Goal: Transaction & Acquisition: Purchase product/service

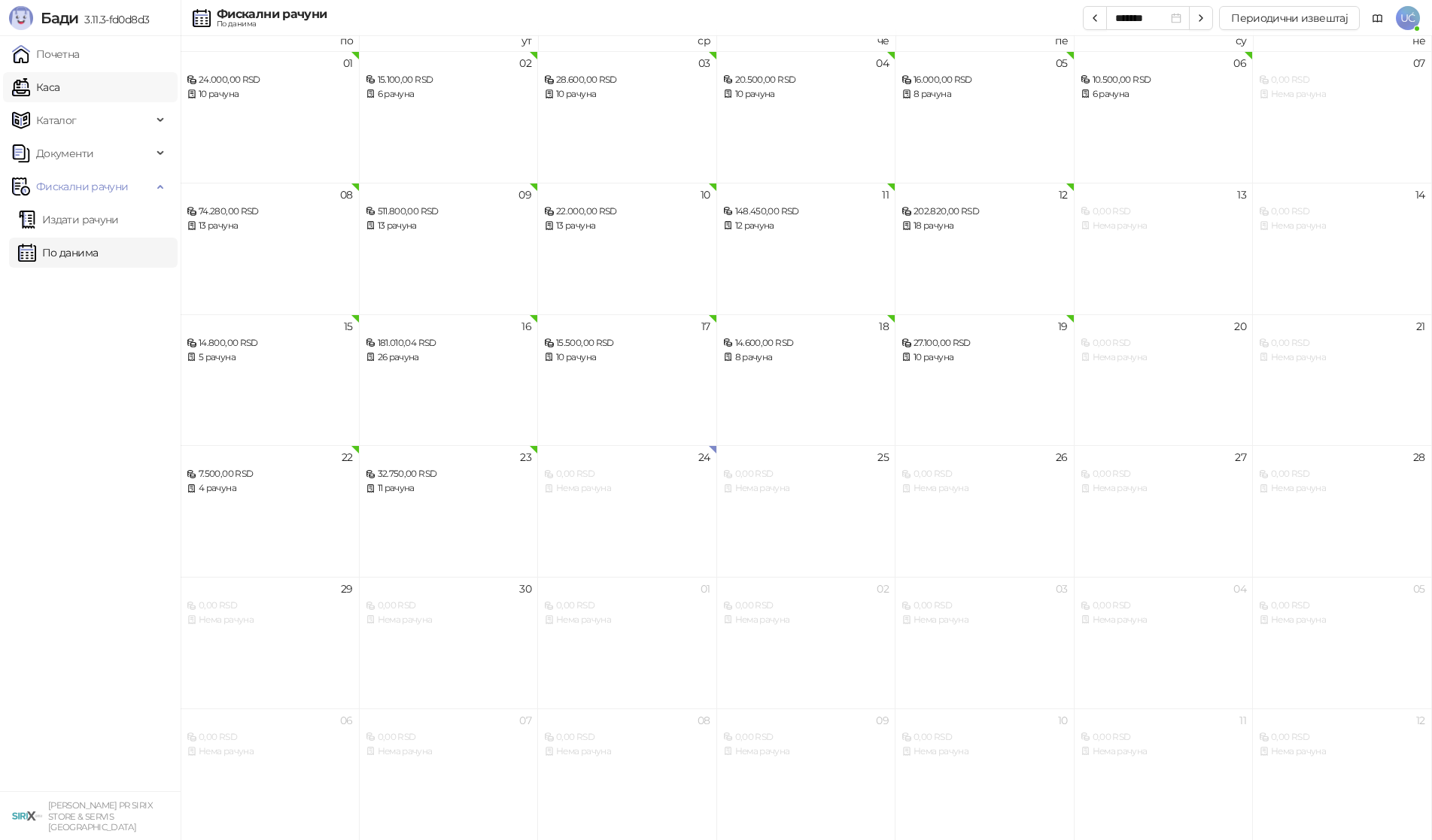
scroll to position [9, 0]
click at [59, 97] on link "Каса" at bounding box center [36, 87] width 47 height 30
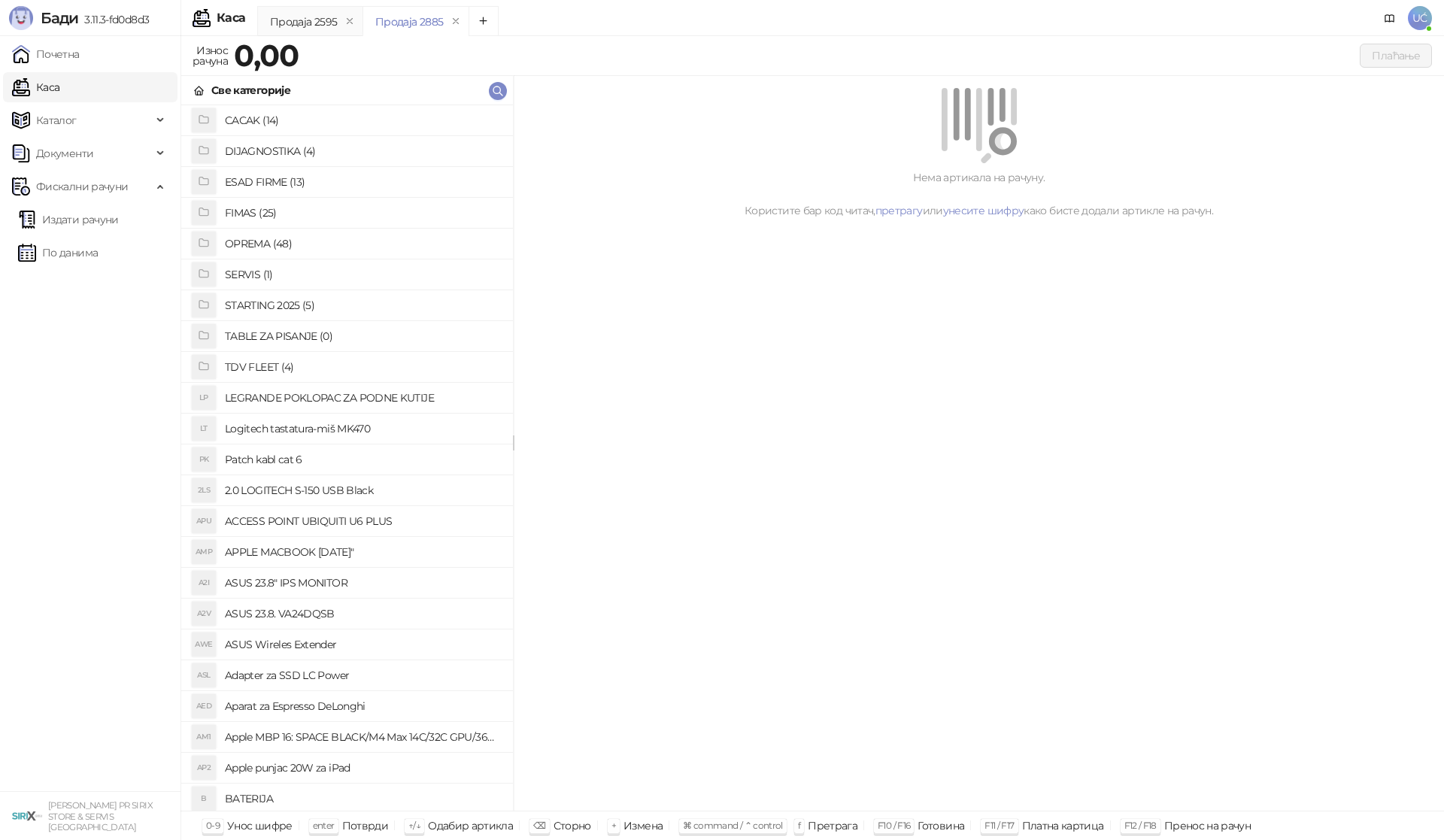
click at [267, 241] on h4 "OPREMA (48)" at bounding box center [362, 244] width 276 height 24
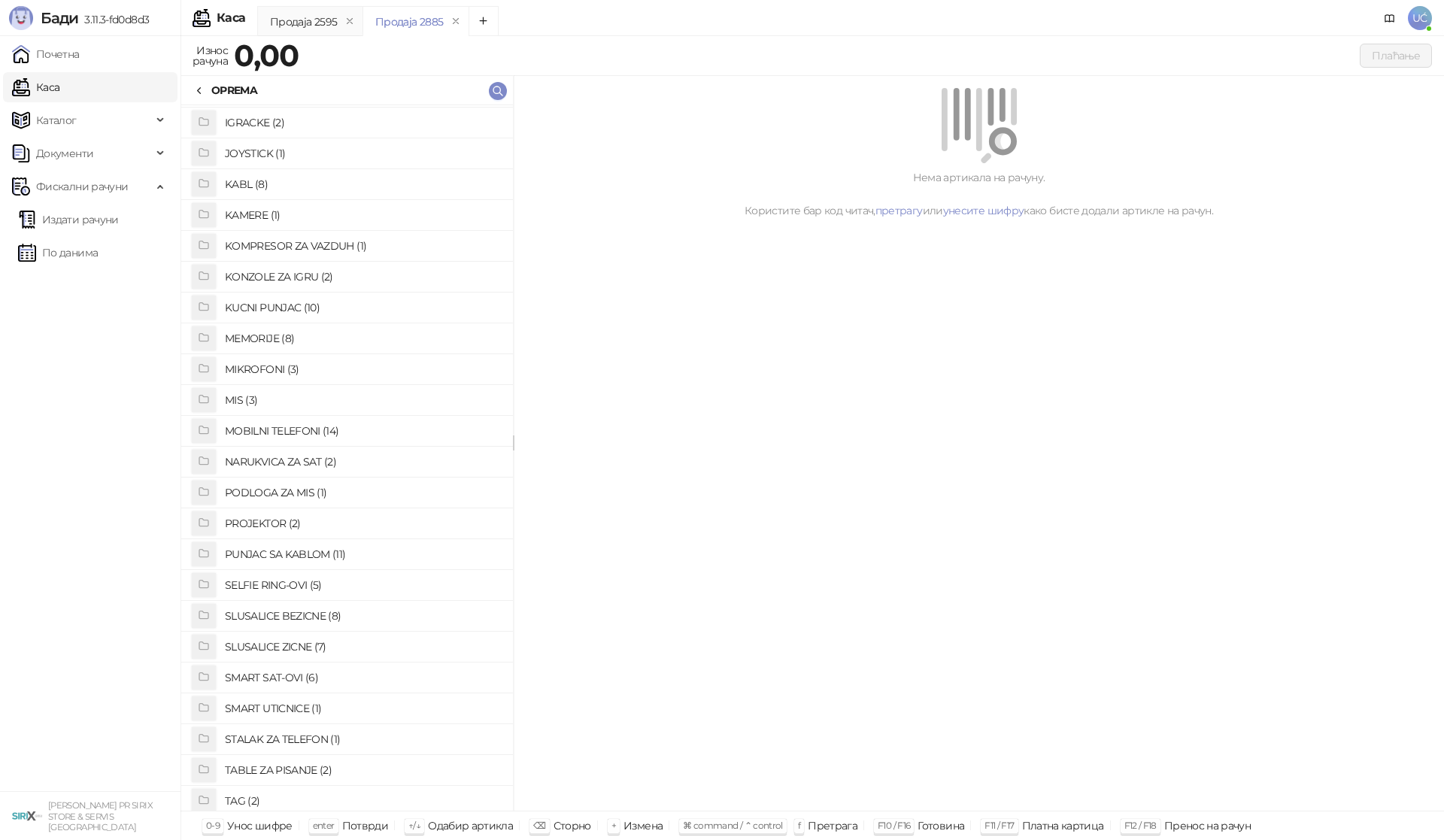
scroll to position [324, 0]
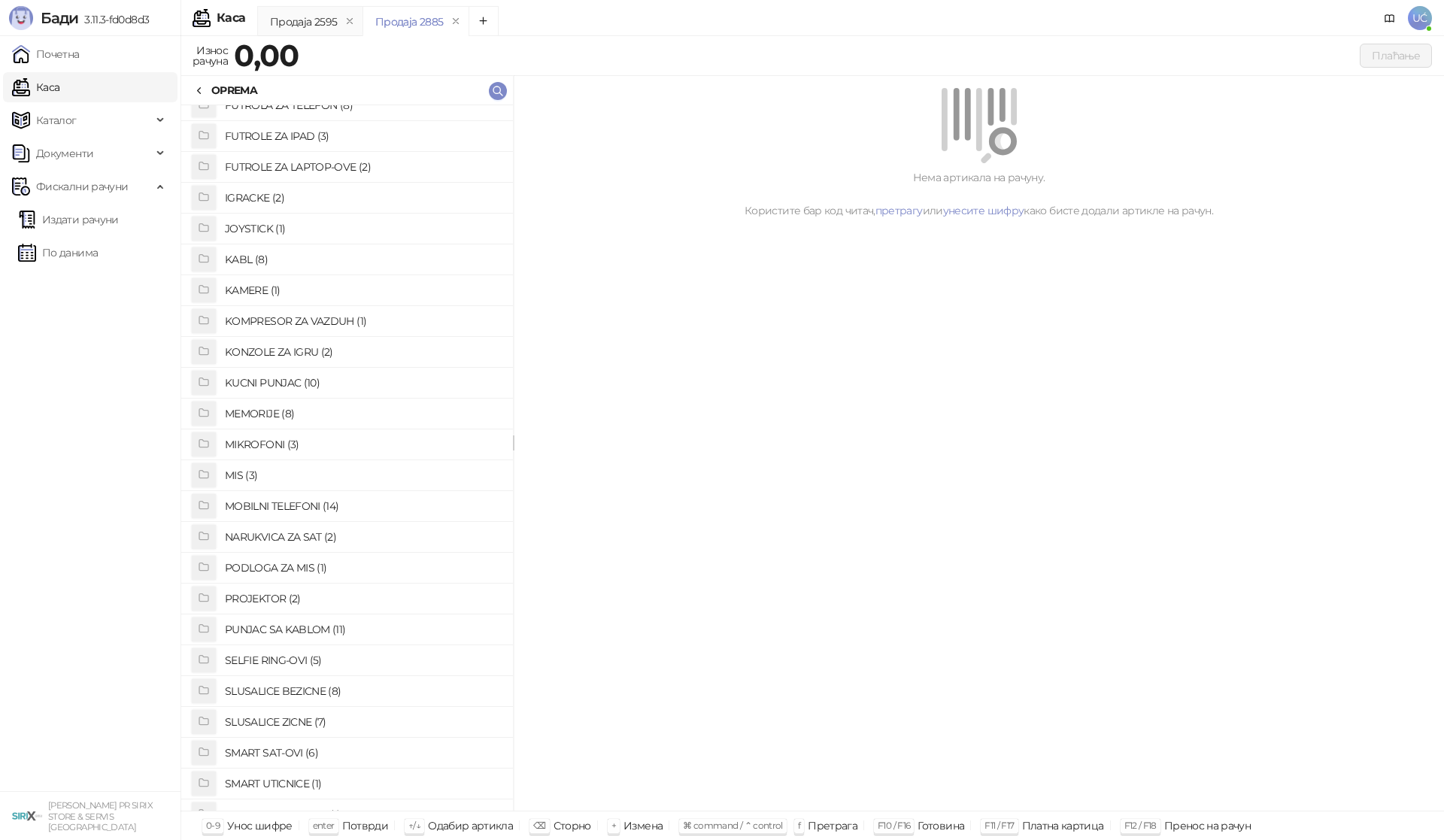
click at [279, 411] on h4 "MEMORIJE (8)" at bounding box center [362, 413] width 276 height 24
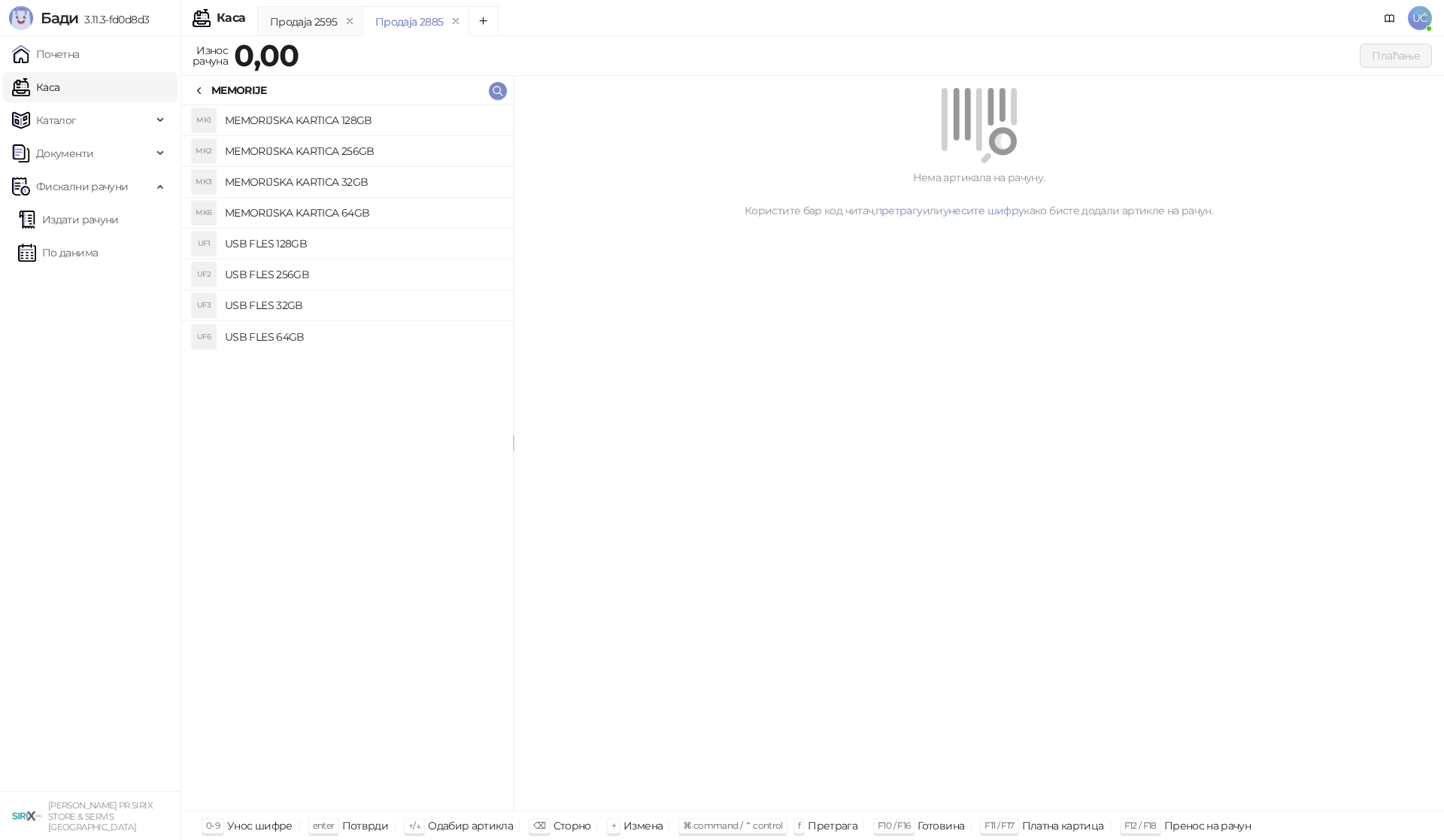
click at [301, 305] on h4 "USB FLES 32GB" at bounding box center [362, 306] width 276 height 24
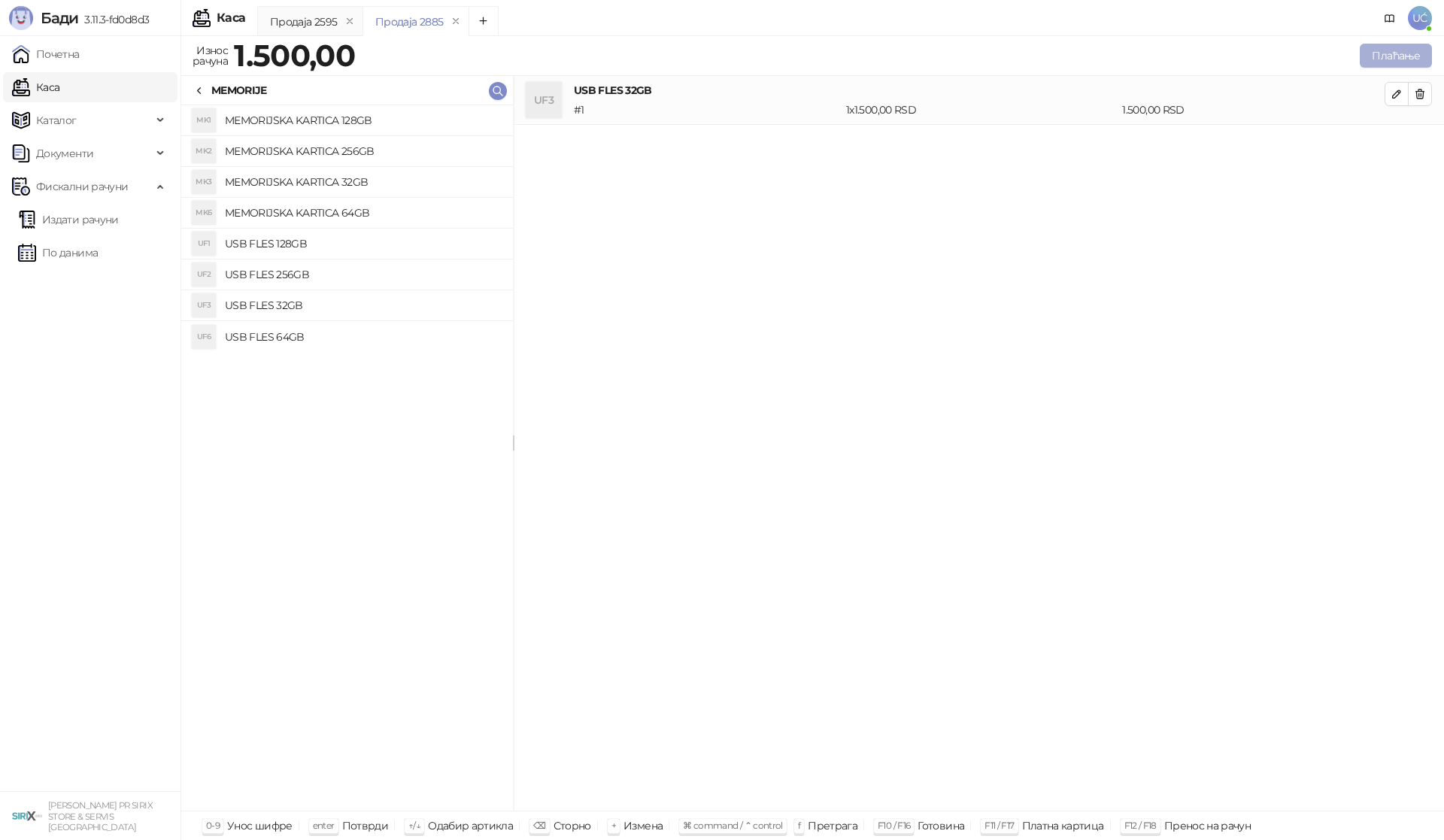
click at [1366, 52] on button "Плаћање" at bounding box center [1395, 56] width 72 height 24
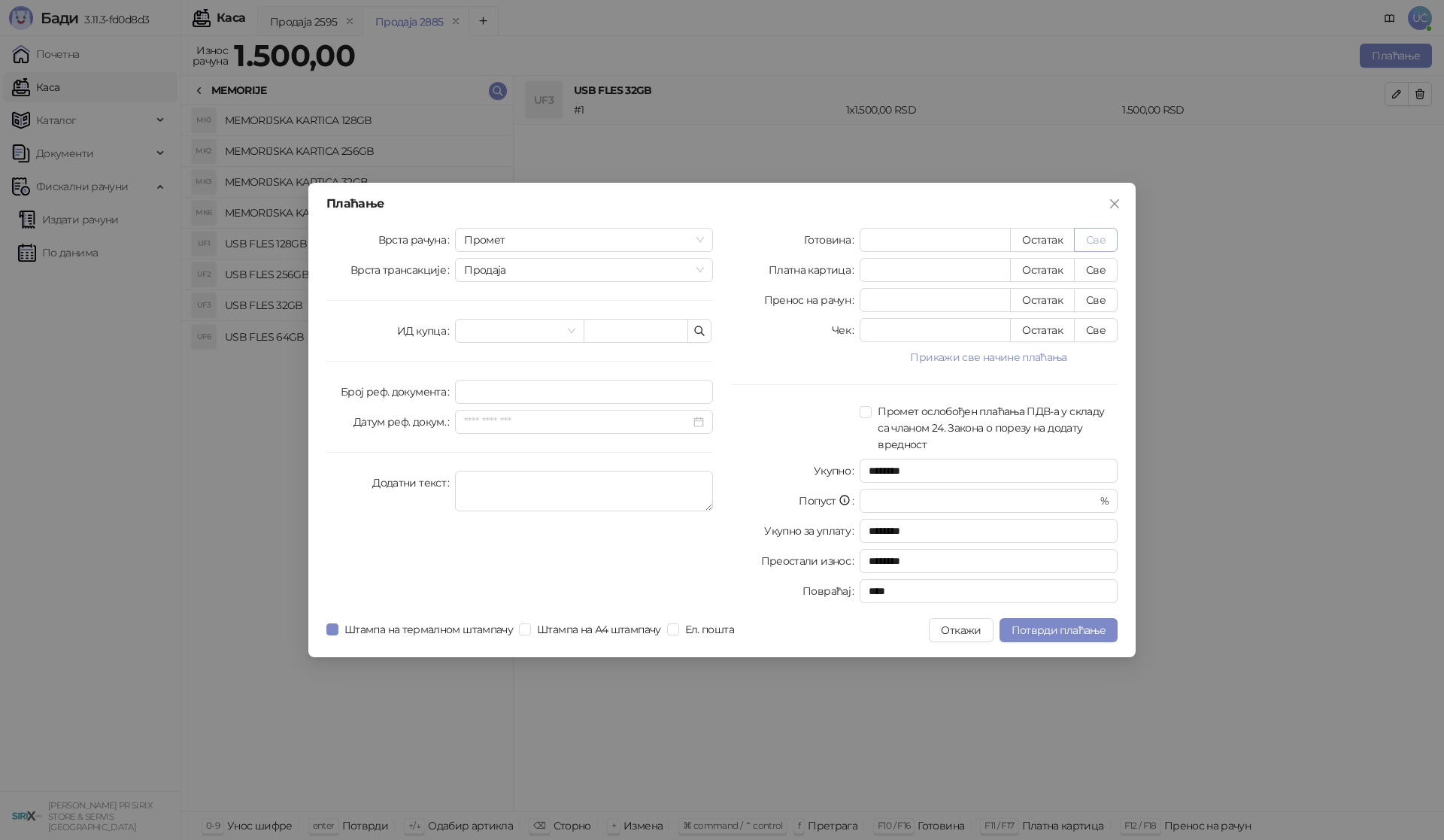
click at [1077, 243] on button "Све" at bounding box center [1096, 240] width 44 height 24
type input "****"
click at [1035, 631] on span "Потврди плаћање" at bounding box center [1058, 630] width 94 height 14
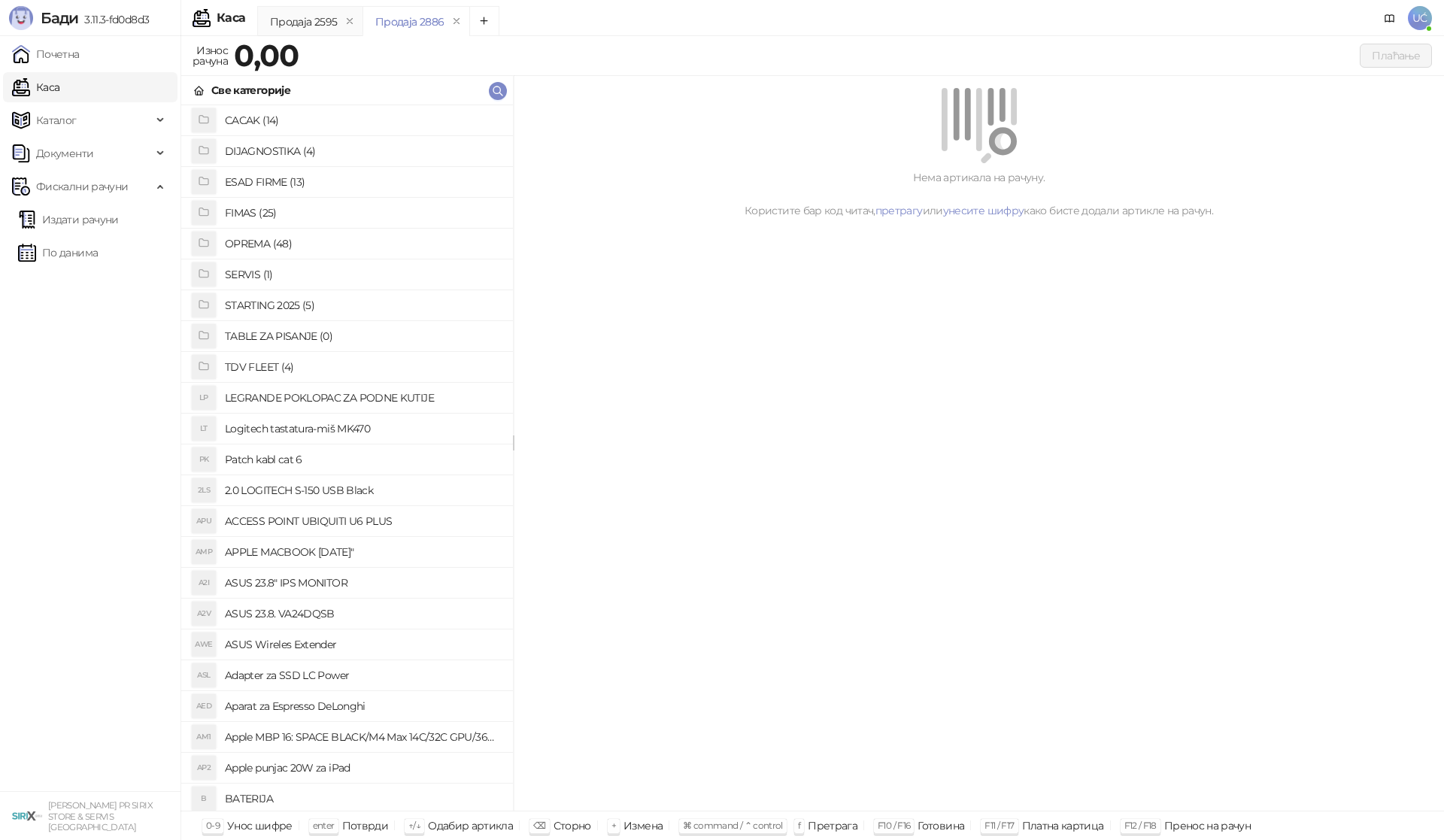
click at [258, 237] on h4 "OPREMA (48)" at bounding box center [362, 244] width 276 height 24
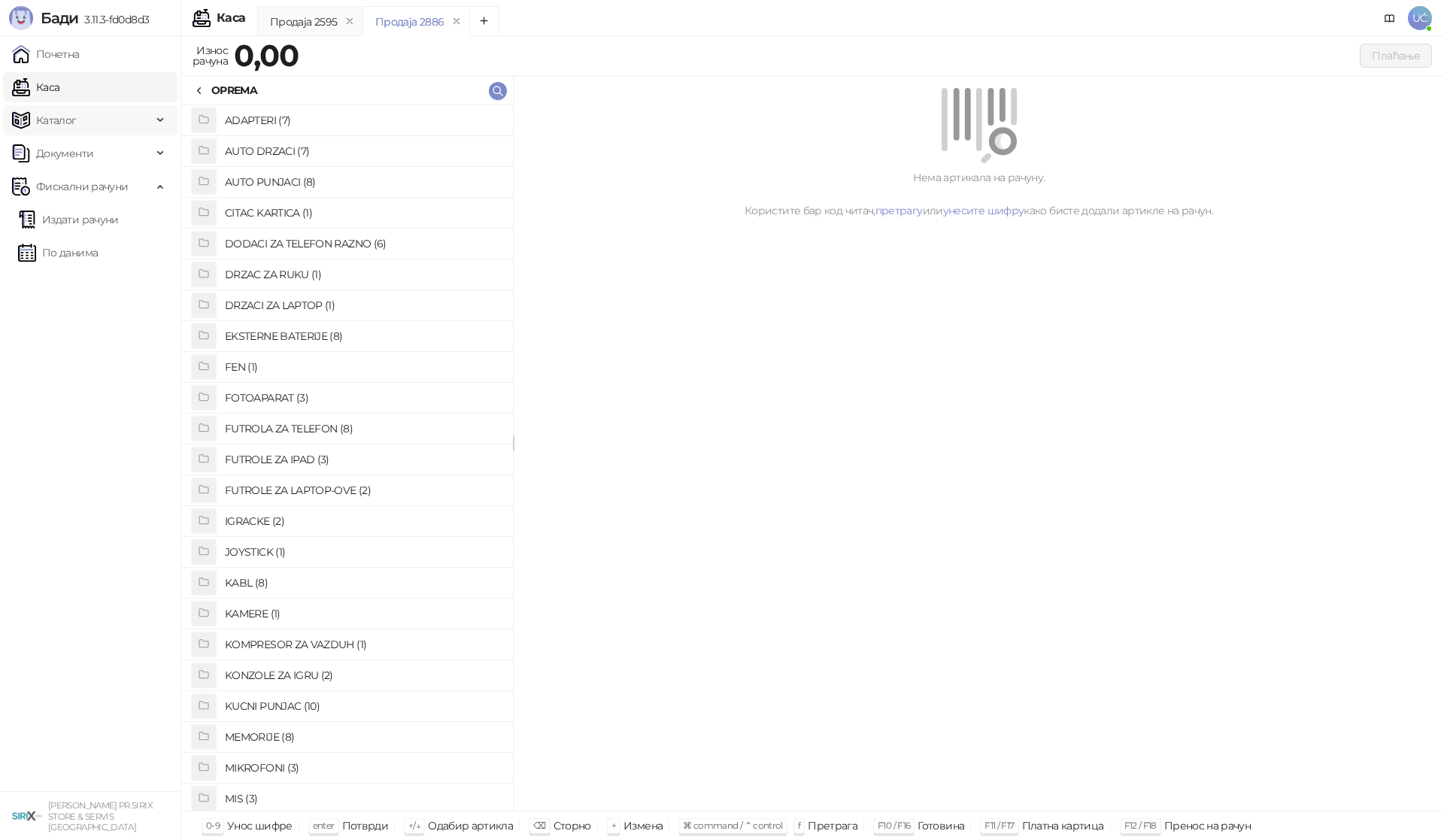
click at [87, 124] on span "Каталог" at bounding box center [82, 120] width 140 height 30
click at [72, 199] on link "Категорије" at bounding box center [59, 186] width 82 height 30
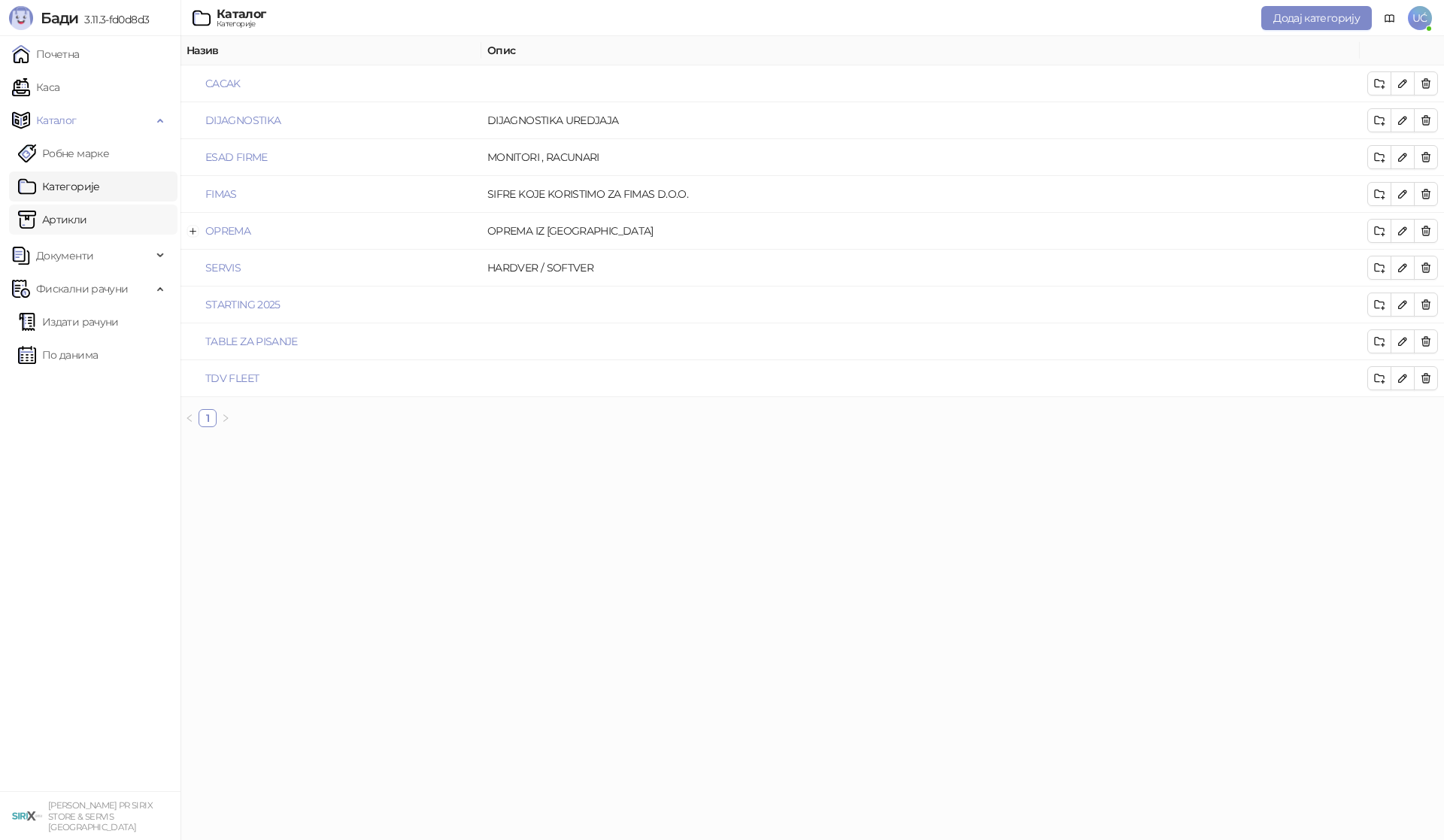
click at [71, 212] on link "Артикли" at bounding box center [53, 219] width 70 height 30
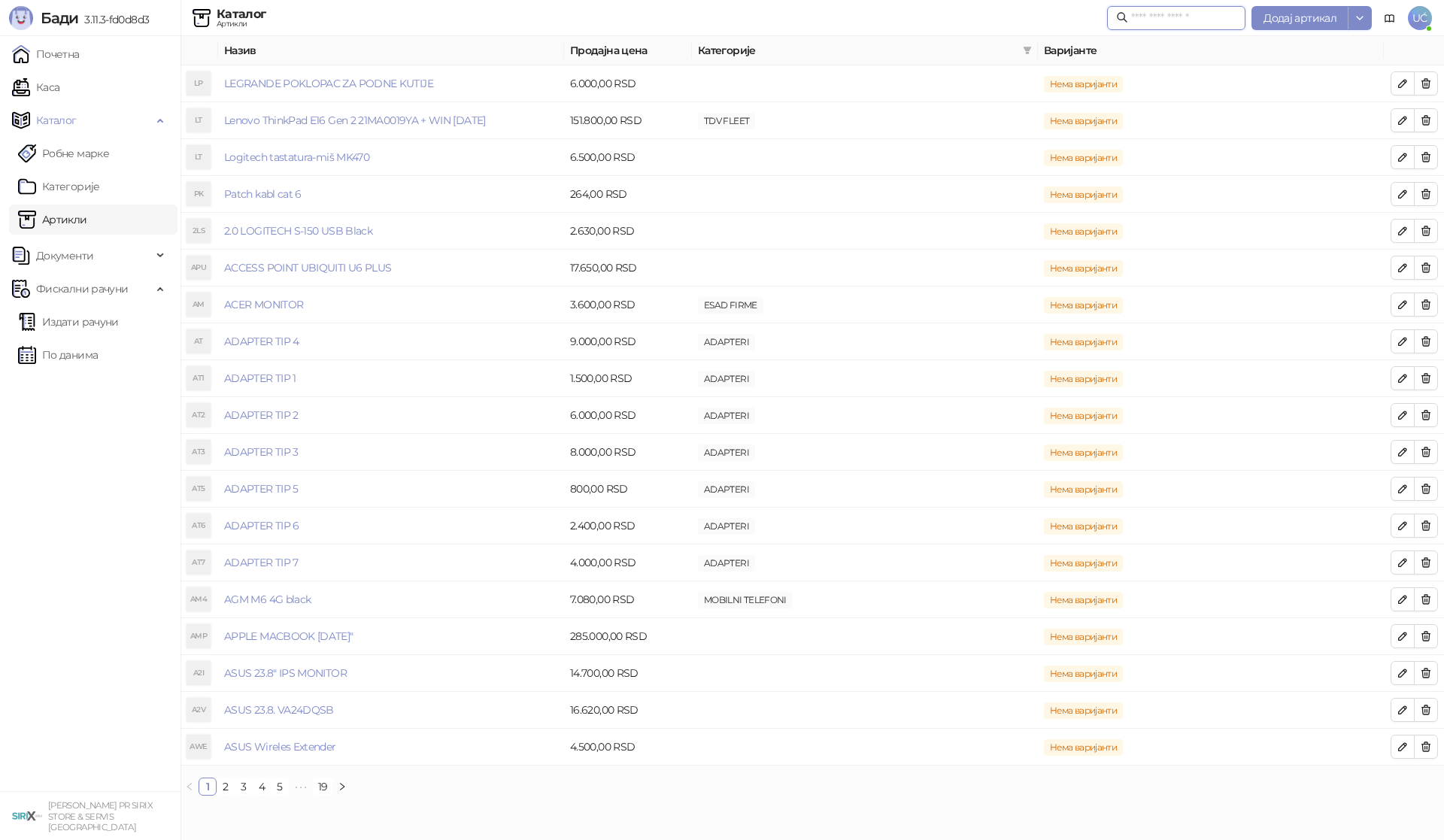
click at [1149, 14] on input "text" at bounding box center [1184, 17] width 105 height 17
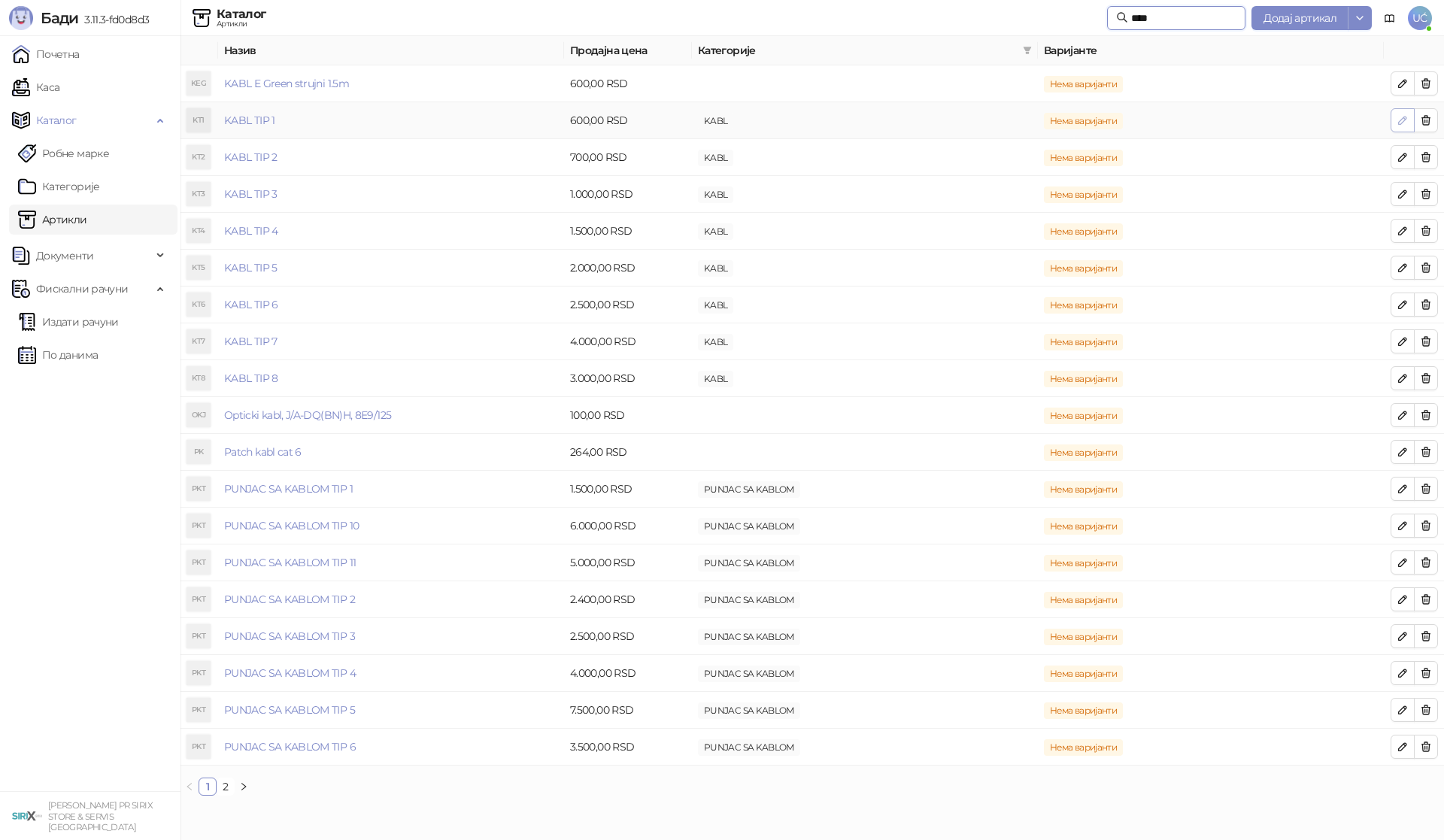
type input "****"
click at [1407, 127] on span "button" at bounding box center [1403, 120] width 12 height 14
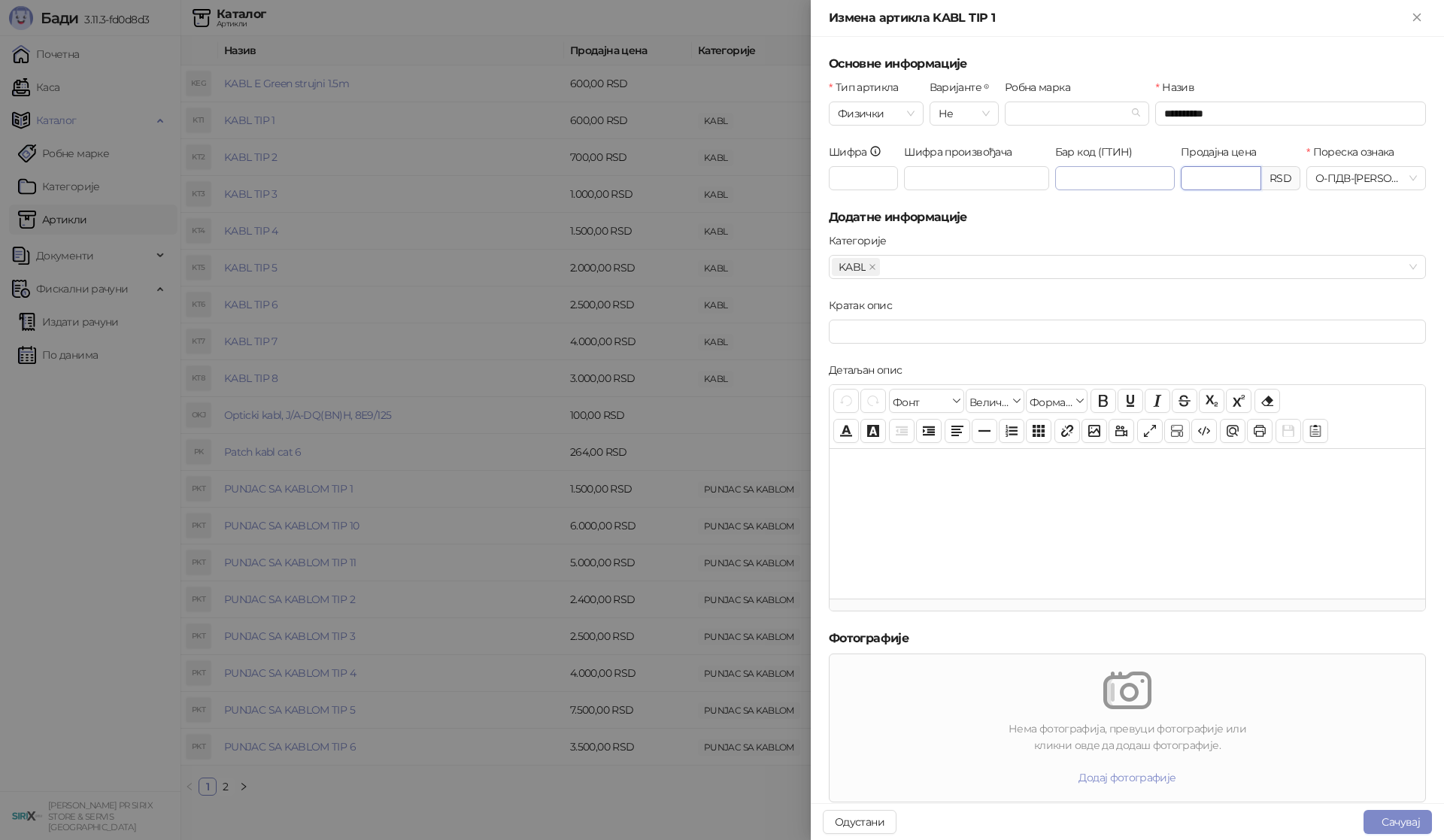
drag, startPoint x: 1223, startPoint y: 173, endPoint x: 1145, endPoint y: 172, distance: 78.0
click at [1145, 172] on div "Шифра **** Шифра произвођача Бар код (ГТИН) Продајна цена ****** RSD Пореска оз…" at bounding box center [1127, 176] width 603 height 64
type input "******"
click at [1261, 218] on h5 "Додатне информације" at bounding box center [1127, 217] width 597 height 18
click at [1418, 828] on button "Сачувај" at bounding box center [1398, 823] width 69 height 24
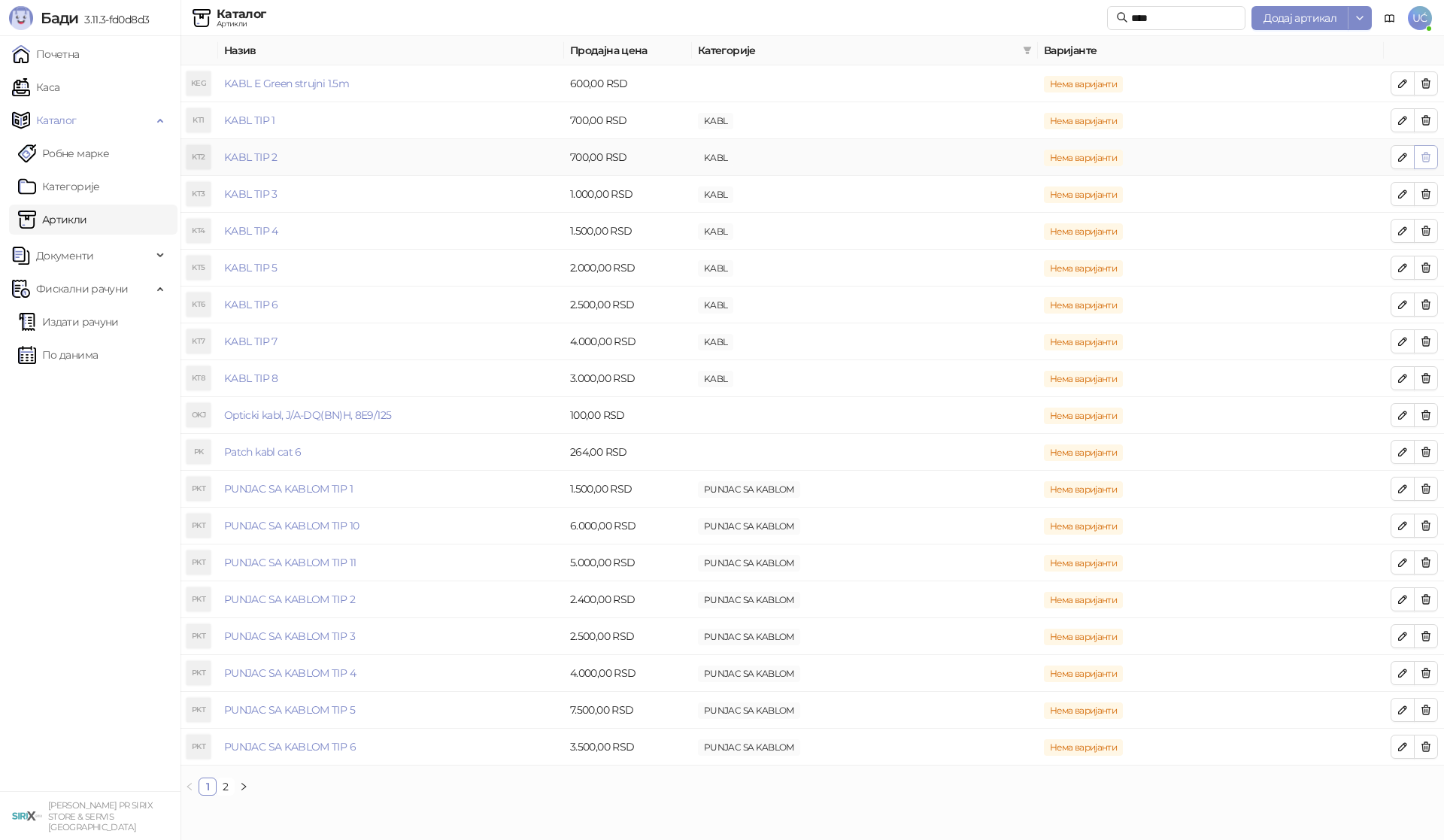
click at [1425, 158] on icon "button" at bounding box center [1427, 157] width 9 height 9
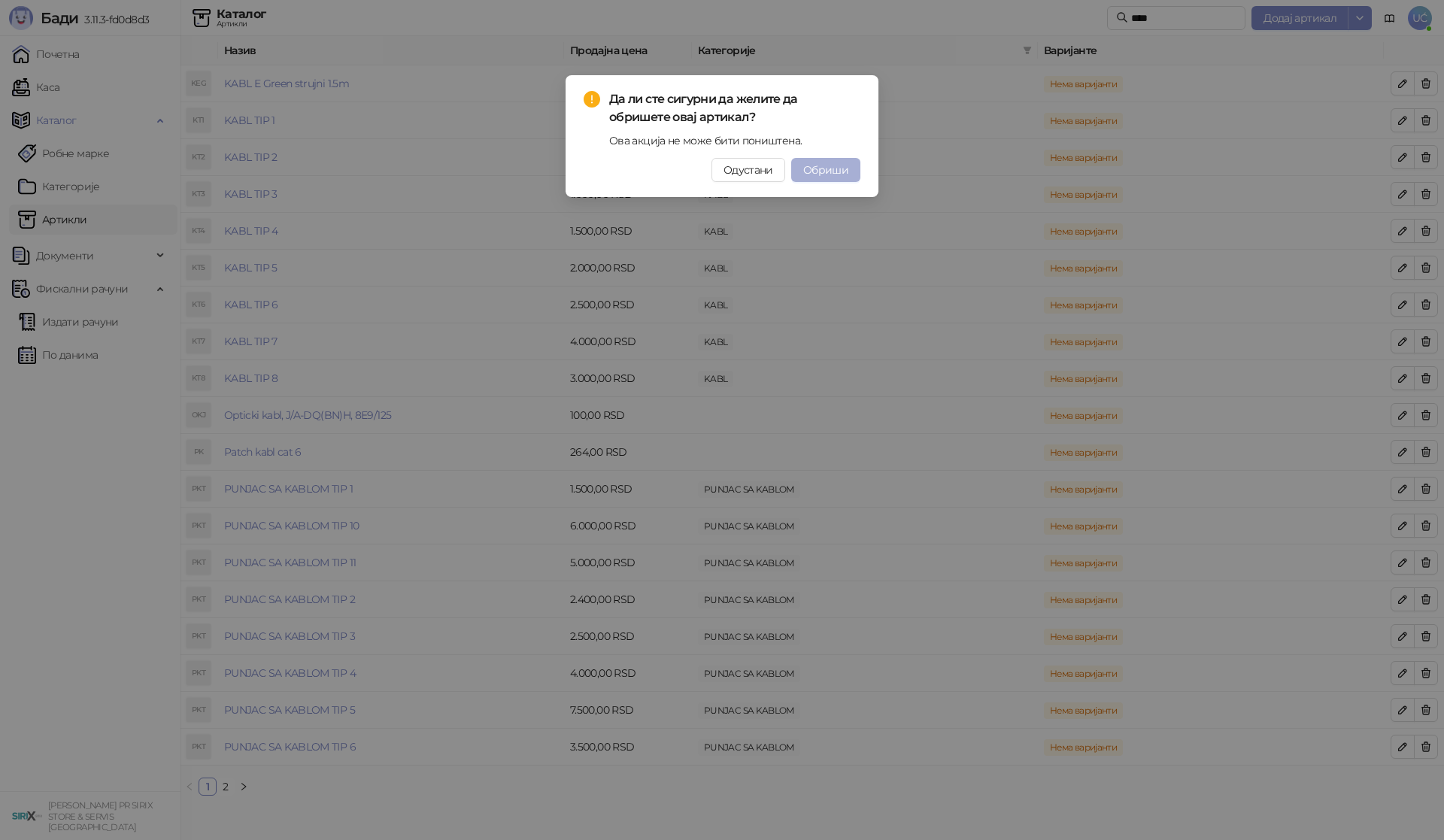
click at [839, 173] on span "Обриши" at bounding box center [826, 171] width 45 height 14
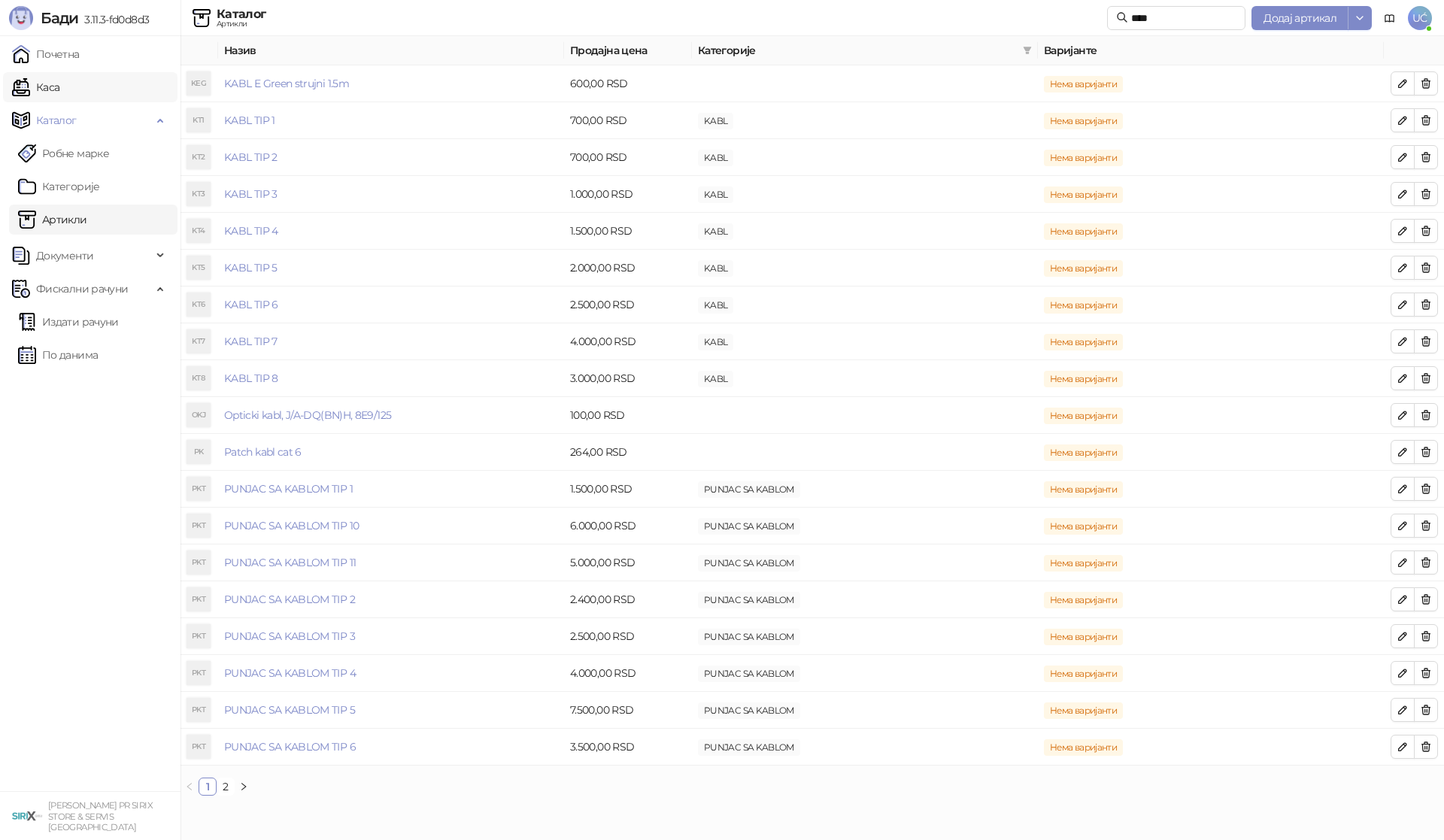
click at [59, 94] on link "Каса" at bounding box center [36, 87] width 47 height 30
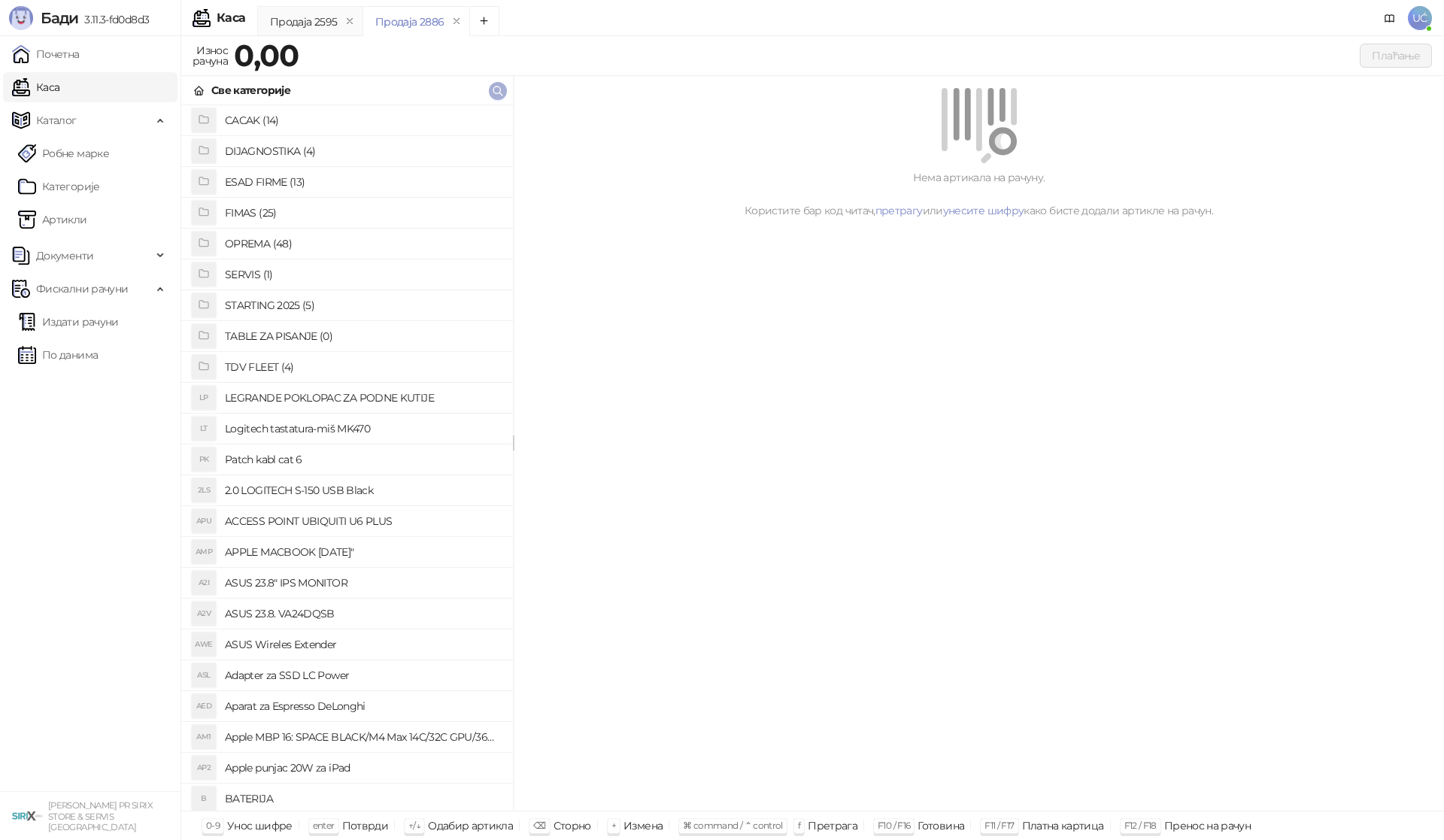
click at [498, 86] on icon "button" at bounding box center [498, 91] width 12 height 12
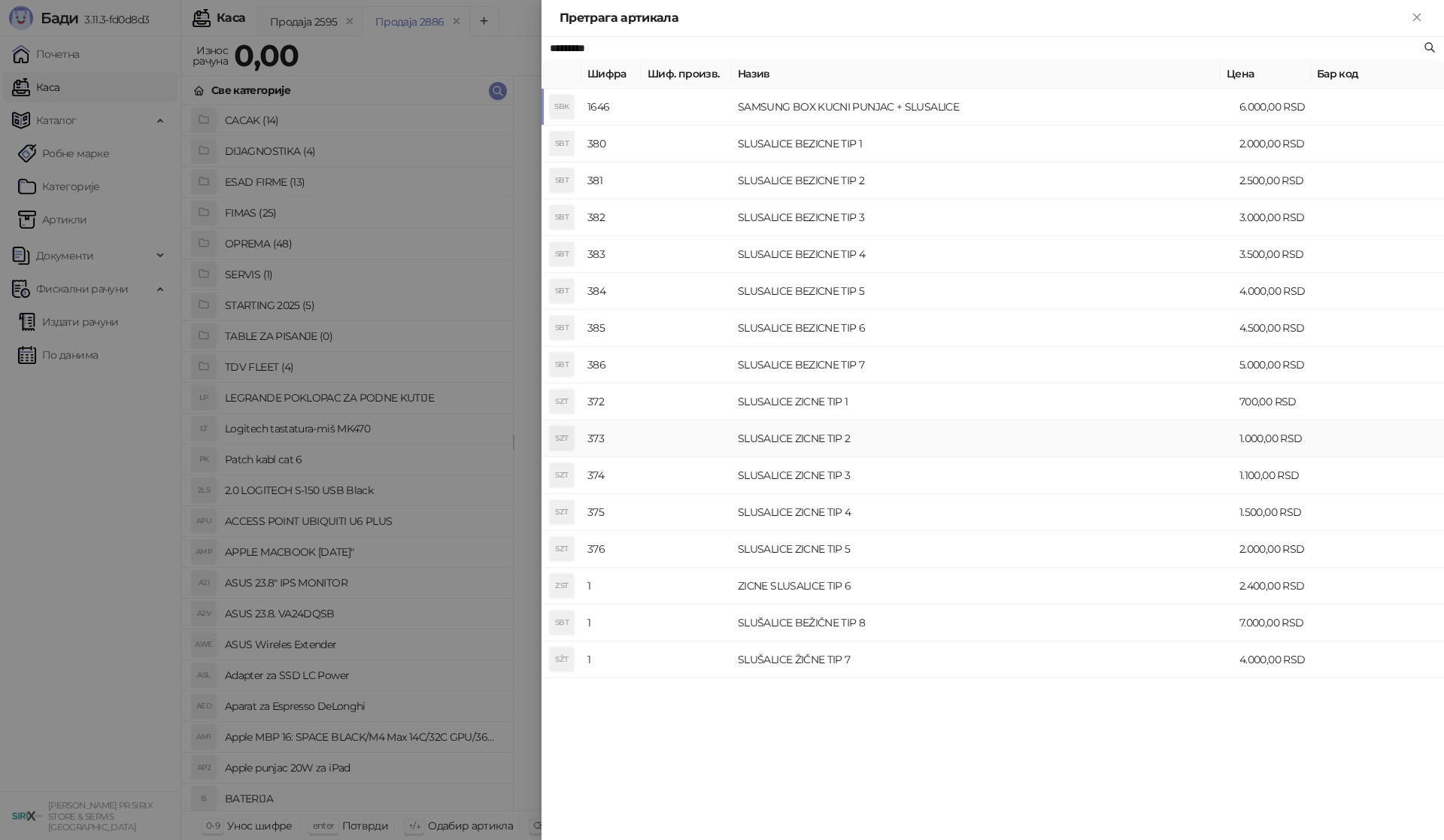
type input "*********"
click at [783, 452] on td "SLUSALICE ZICNE TIP 2" at bounding box center [983, 439] width 501 height 37
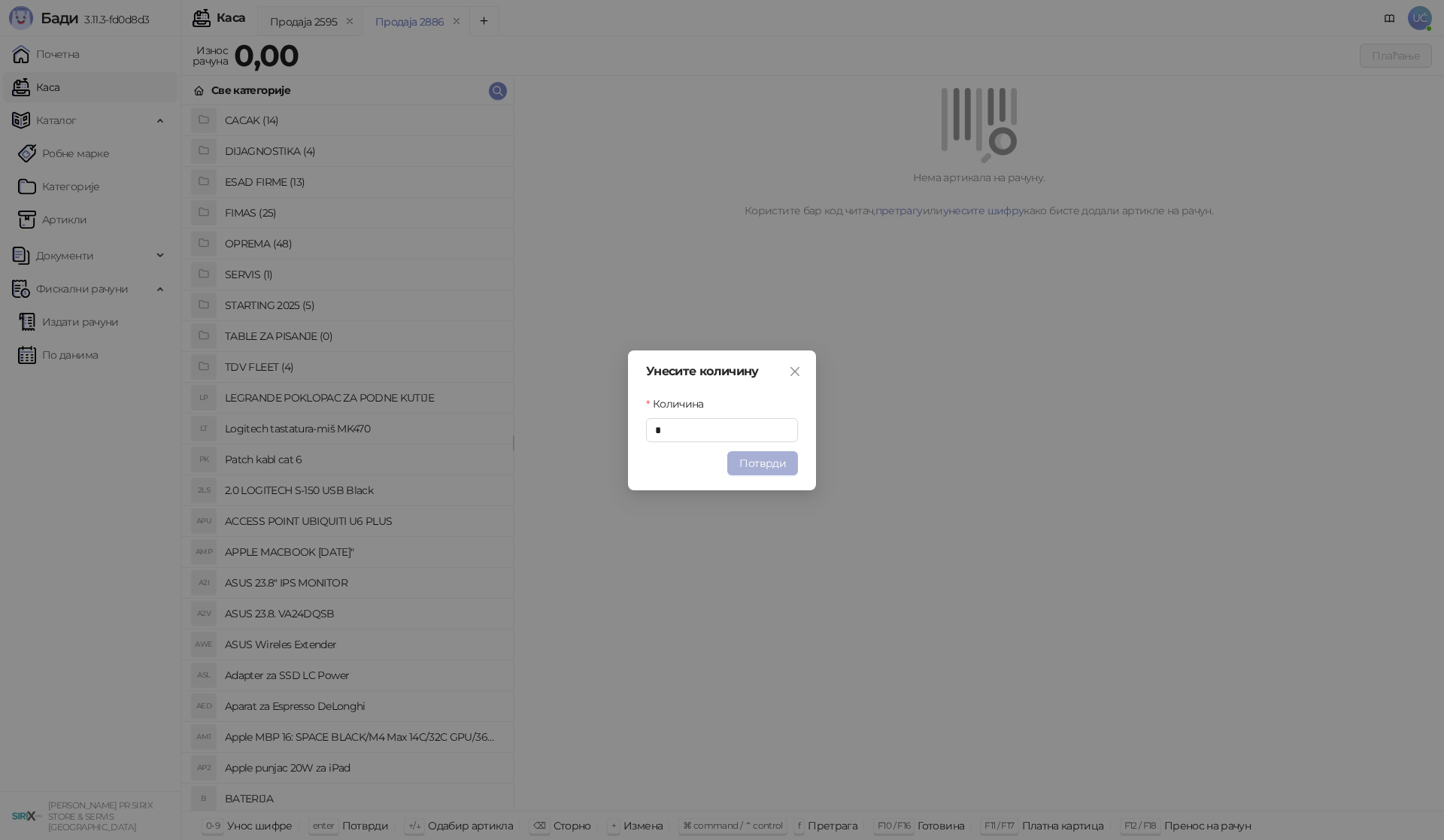
click at [791, 468] on button "Потврди" at bounding box center [762, 464] width 71 height 24
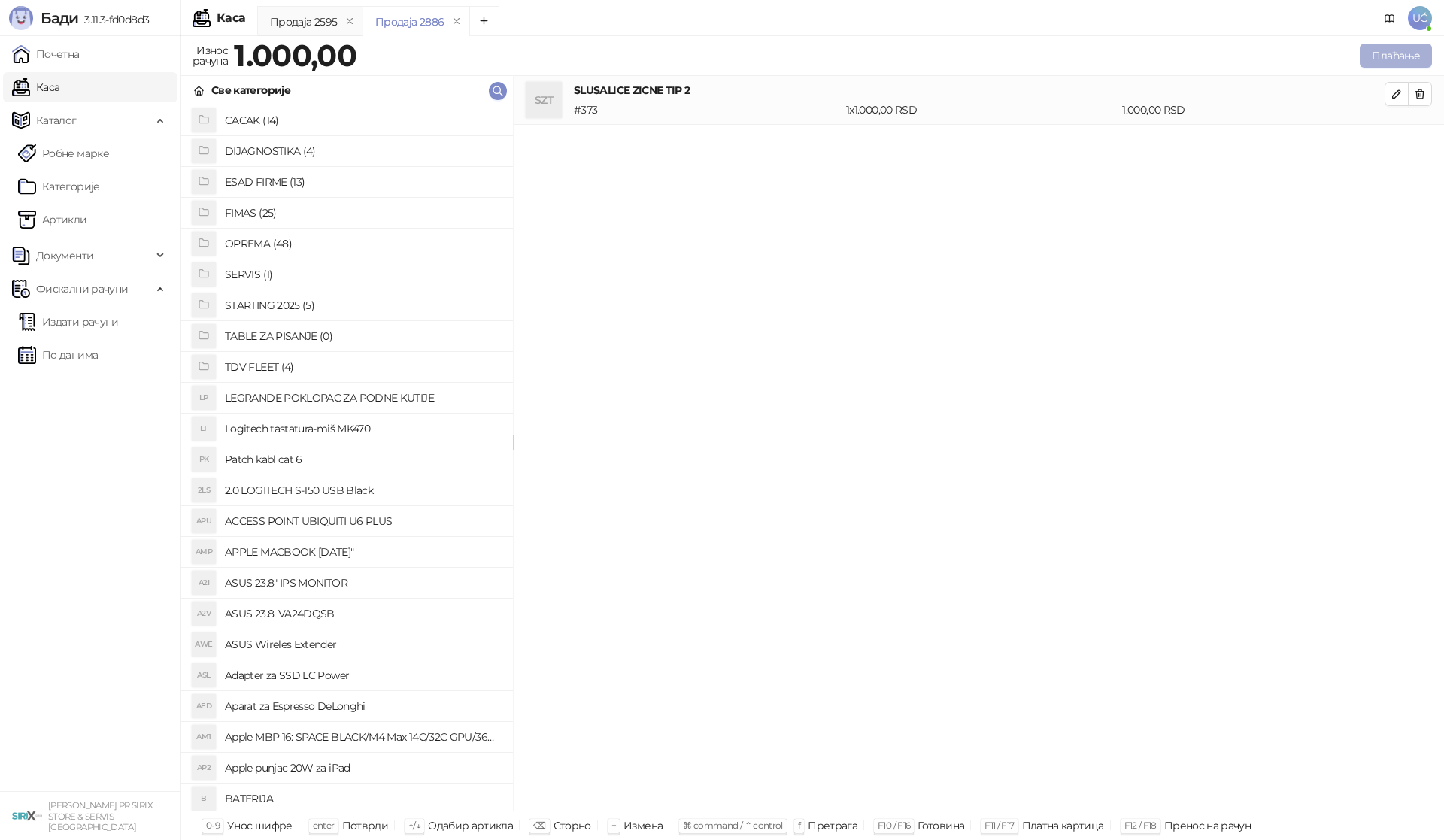
click at [1394, 50] on button "Плаћање" at bounding box center [1395, 56] width 72 height 24
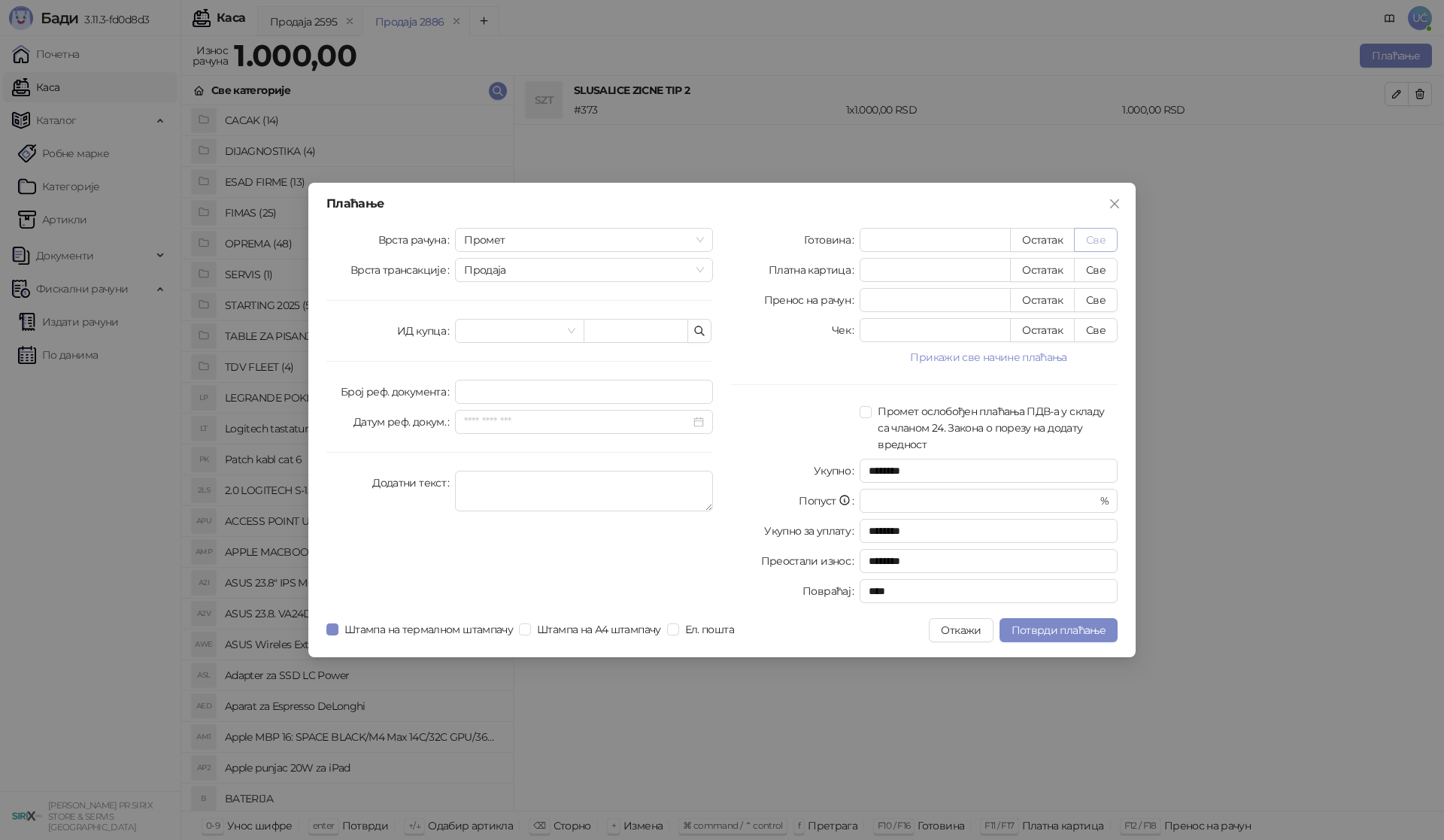
click at [1105, 242] on button "Све" at bounding box center [1096, 240] width 44 height 24
type input "****"
click at [1029, 632] on span "Потврди плаћање" at bounding box center [1058, 630] width 94 height 14
